Goal: Complete application form

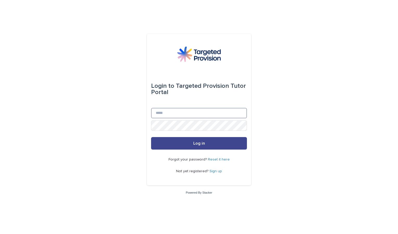
type input "**********"
click at [180, 142] on button "Log in" at bounding box center [199, 143] width 96 height 13
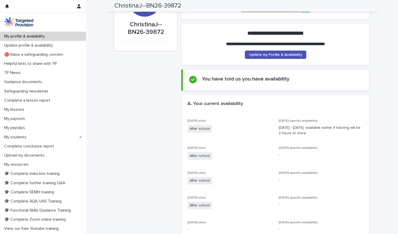
scroll to position [38, 0]
click at [43, 99] on p "Complete a lesson report" at bounding box center [28, 100] width 52 height 5
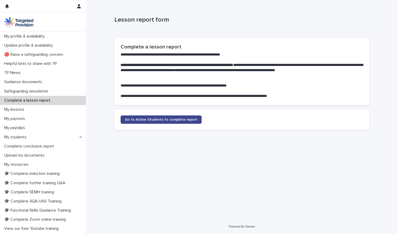
click at [163, 119] on span "Go to Active Students to complete report" at bounding box center [161, 120] width 73 height 4
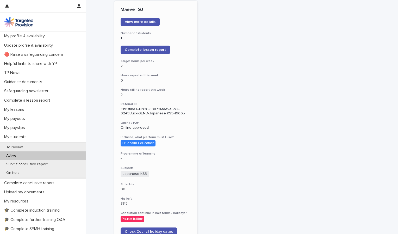
scroll to position [77, 0]
click at [150, 47] on link "Complete lesson report" at bounding box center [145, 50] width 49 height 8
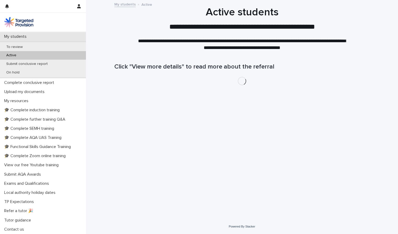
scroll to position [100, 0]
